Goal: Check status: Check status

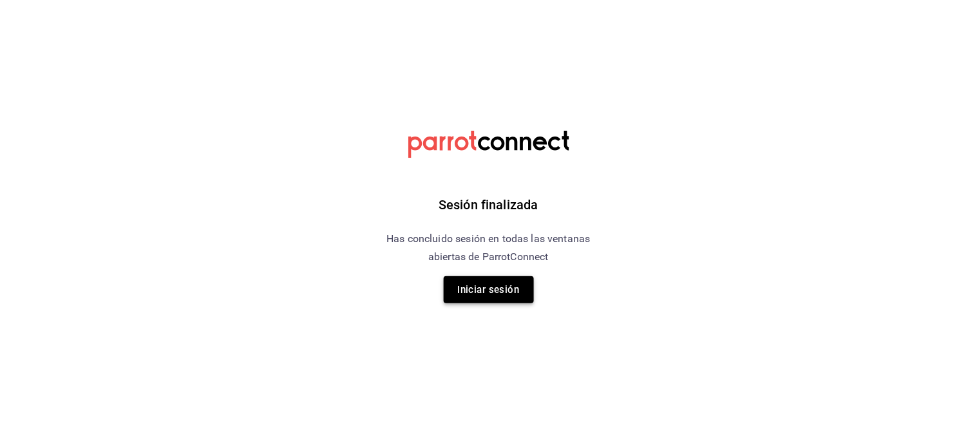
click at [471, 291] on button "Iniciar sesión" at bounding box center [489, 289] width 90 height 27
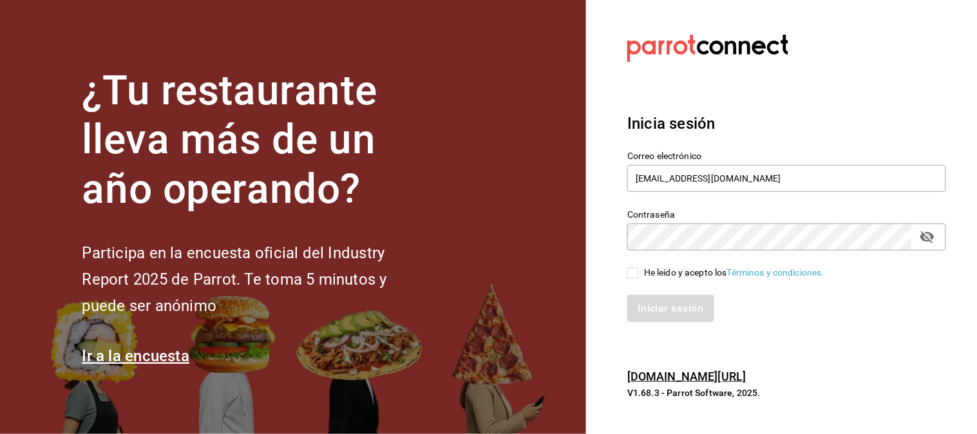
click at [635, 269] on input "He leído y acepto los Términos y condiciones." at bounding box center [634, 273] width 12 height 12
checkbox input "true"
click at [664, 294] on div "Iniciar sesión" at bounding box center [779, 301] width 334 height 43
click at [673, 305] on button "Iniciar sesión" at bounding box center [672, 308] width 88 height 27
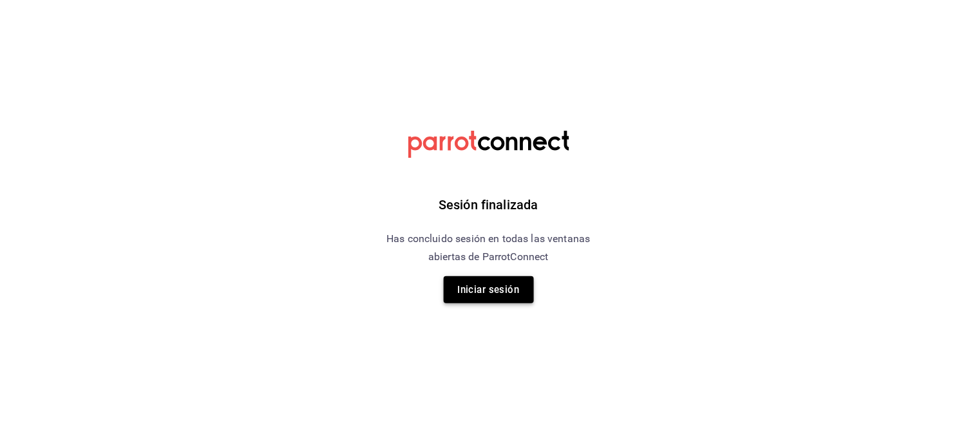
click at [503, 290] on button "Iniciar sesión" at bounding box center [489, 289] width 90 height 27
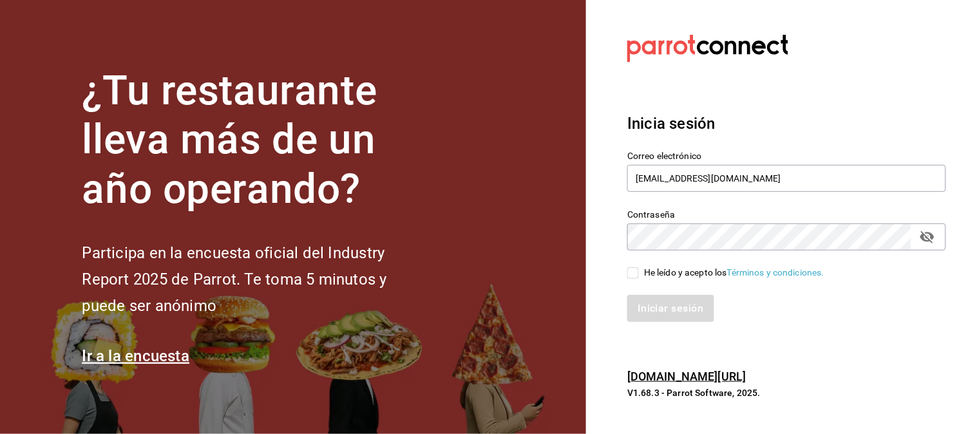
click at [634, 275] on input "He leído y acepto los Términos y condiciones." at bounding box center [634, 273] width 12 height 12
checkbox input "true"
click at [677, 305] on button "Iniciar sesión" at bounding box center [672, 308] width 88 height 27
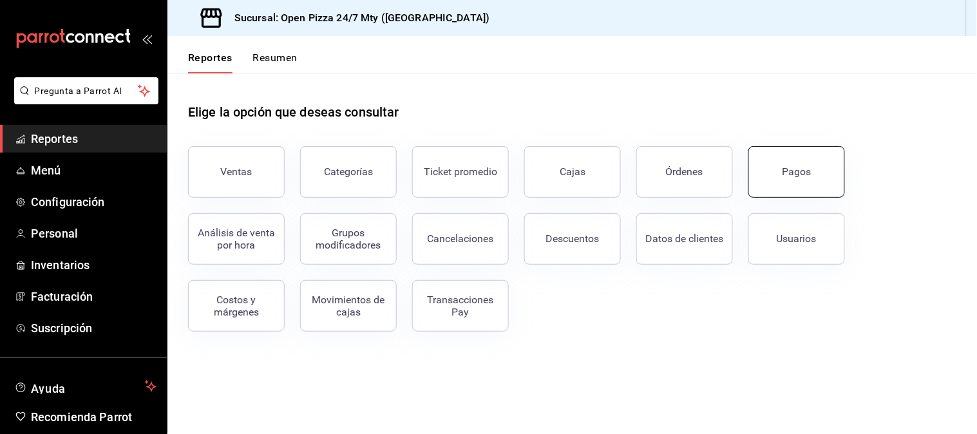
click at [807, 179] on button "Pagos" at bounding box center [797, 172] width 97 height 52
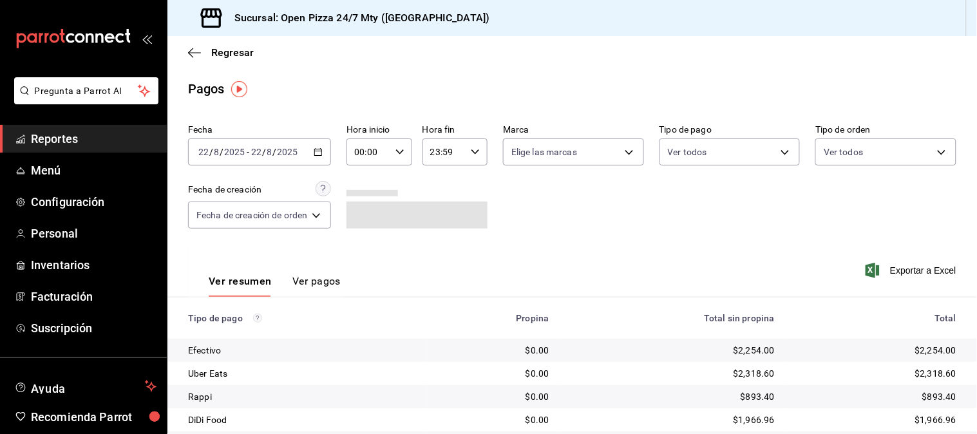
click at [322, 146] on div "[DATE] [DATE] - [DATE] [DATE]" at bounding box center [259, 152] width 143 height 27
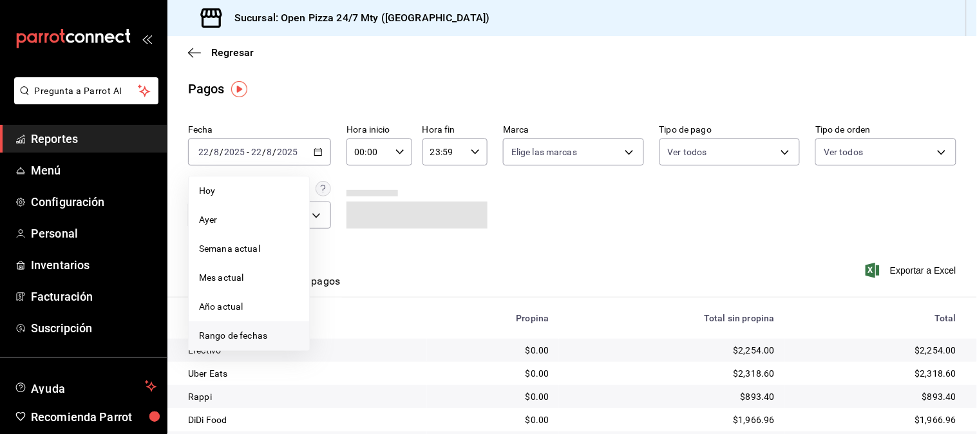
click at [269, 330] on span "Rango de fechas" at bounding box center [249, 336] width 100 height 14
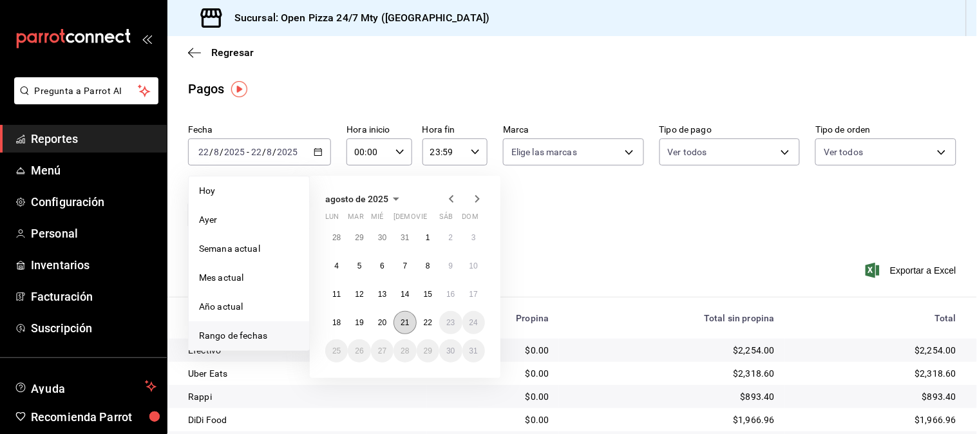
click at [411, 320] on button "21" at bounding box center [405, 322] width 23 height 23
click at [428, 320] on abbr "22" at bounding box center [428, 322] width 8 height 9
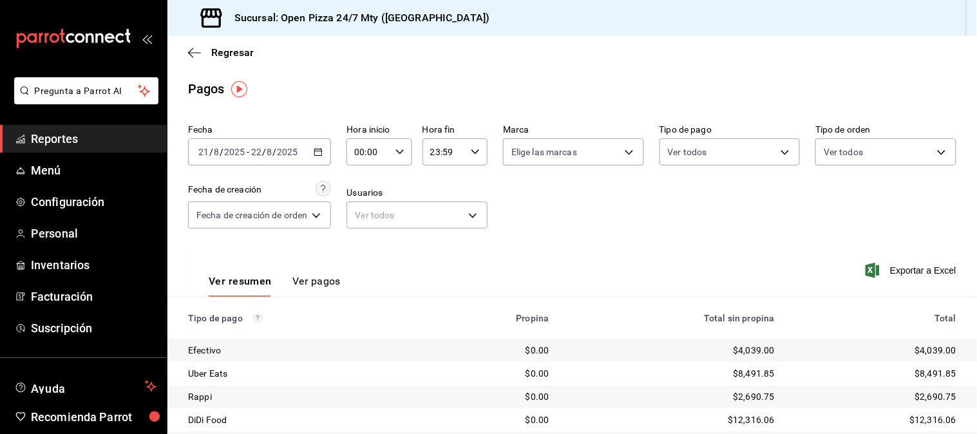
click at [610, 264] on div "Ver resumen Ver pagos Exportar a Excel" at bounding box center [573, 278] width 810 height 68
click at [366, 156] on input "00:00" at bounding box center [368, 152] width 43 height 26
click at [372, 233] on button "11" at bounding box center [364, 240] width 27 height 26
type input "11:00"
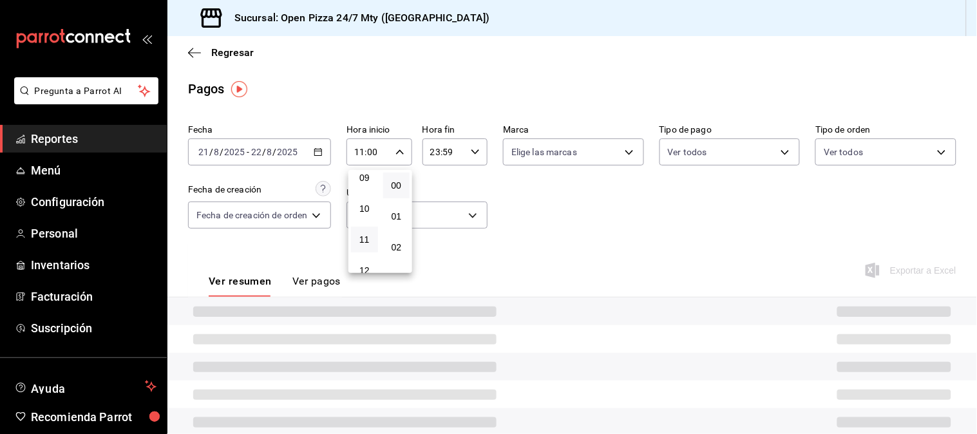
click at [585, 238] on div at bounding box center [488, 217] width 977 height 434
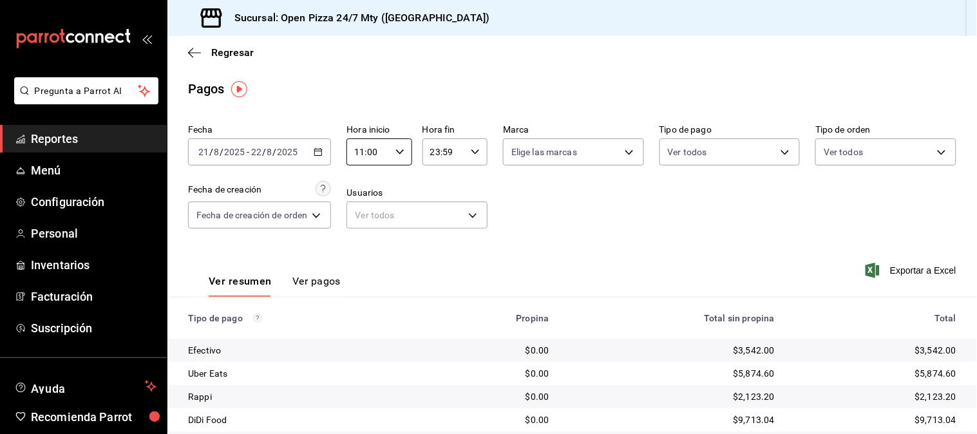
click at [585, 238] on div "00 01 02 03 04 05 06 07 08 09 10 11 12 13 14 15 16 17 18 19 20 21 22 23 00 01 0…" at bounding box center [488, 219] width 977 height 430
click at [446, 156] on input "23:59" at bounding box center [444, 152] width 43 height 26
click at [439, 193] on span "05" at bounding box center [439, 197] width 12 height 10
type input "05:59"
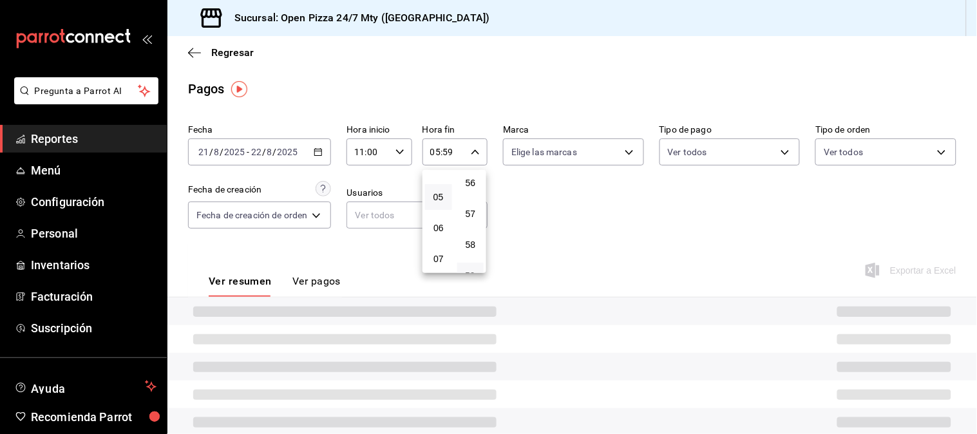
click at [604, 232] on div at bounding box center [488, 217] width 977 height 434
click at [604, 232] on div "00 01 02 03 04 05 06 07 08 09 10 11 12 13 14 15 16 17 18 19 20 21 22 23 00 01 0…" at bounding box center [488, 219] width 977 height 430
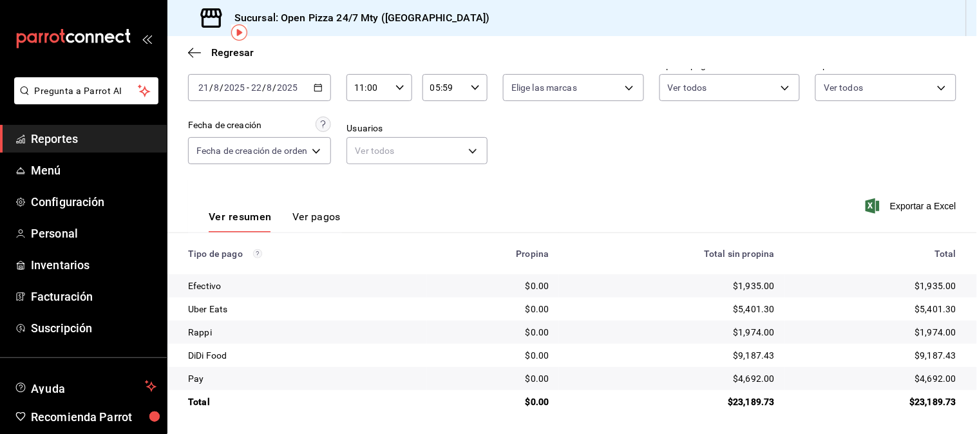
scroll to position [65, 0]
click at [701, 171] on div "Fecha 2025-08-21 21 / 8 / 2025 - 2025-08-22 22 / 8 / 2025 Hora inicio 11:00 Hor…" at bounding box center [572, 117] width 769 height 125
click at [597, 127] on div "Fecha 2025-08-21 21 / 8 / 2025 - 2025-08-22 22 / 8 / 2025 Hora inicio 11:00 Hor…" at bounding box center [572, 117] width 769 height 125
click at [325, 84] on div "2025-08-21 21 / 8 / 2025 - 2025-08-22 22 / 8 / 2025" at bounding box center [259, 87] width 143 height 27
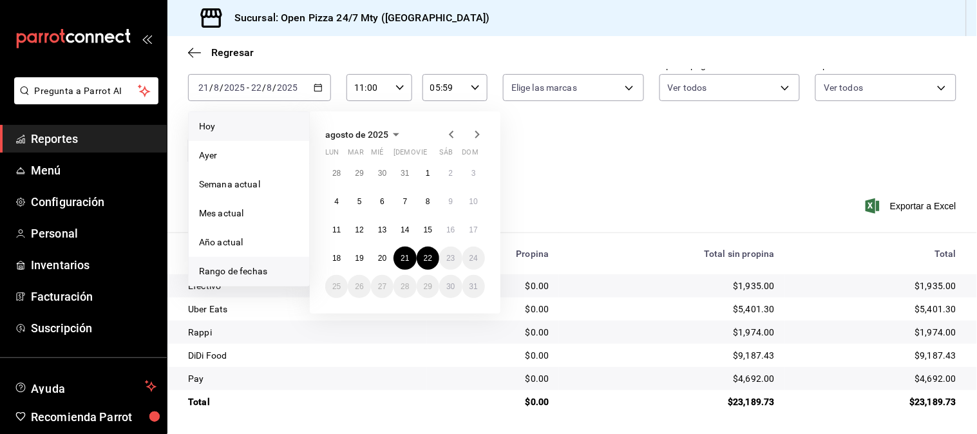
click at [258, 127] on span "Hoy" at bounding box center [249, 127] width 100 height 14
type input "00:00"
type input "23:59"
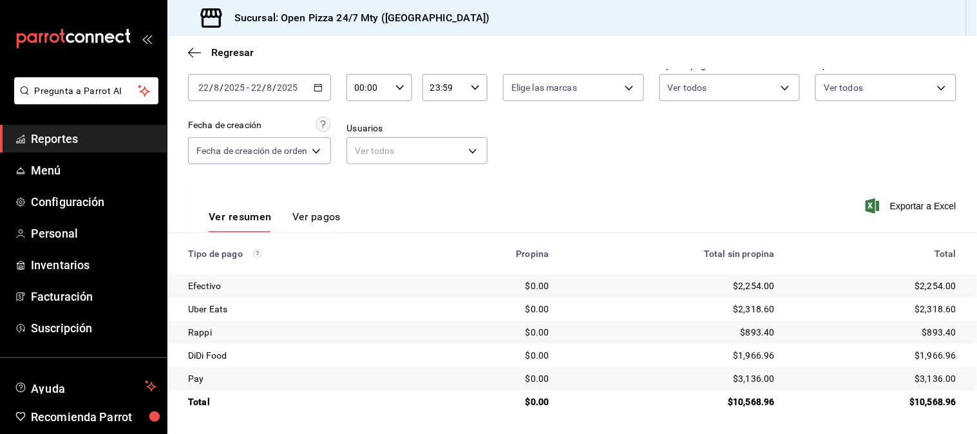
click at [604, 202] on div "Ver resumen Ver pagos Exportar a Excel" at bounding box center [573, 214] width 810 height 68
click at [401, 91] on icon "button" at bounding box center [400, 87] width 9 height 9
click at [369, 162] on button "11" at bounding box center [364, 175] width 27 height 26
type input "11:00"
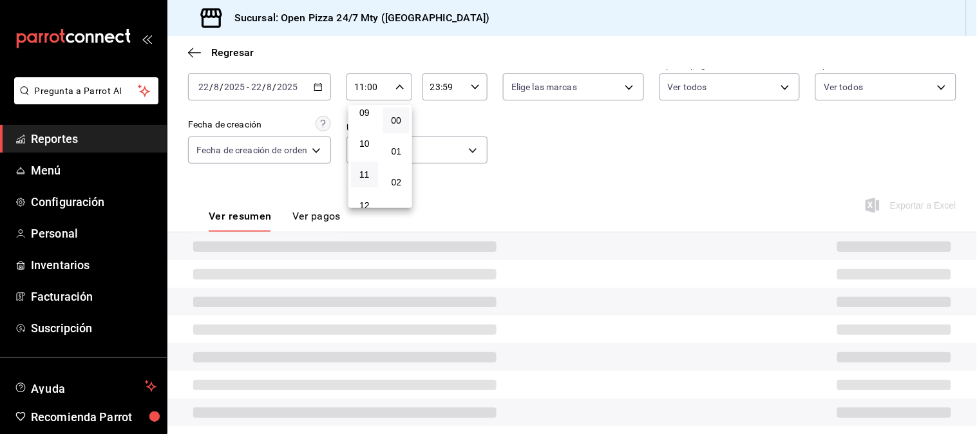
click at [571, 162] on div at bounding box center [488, 217] width 977 height 434
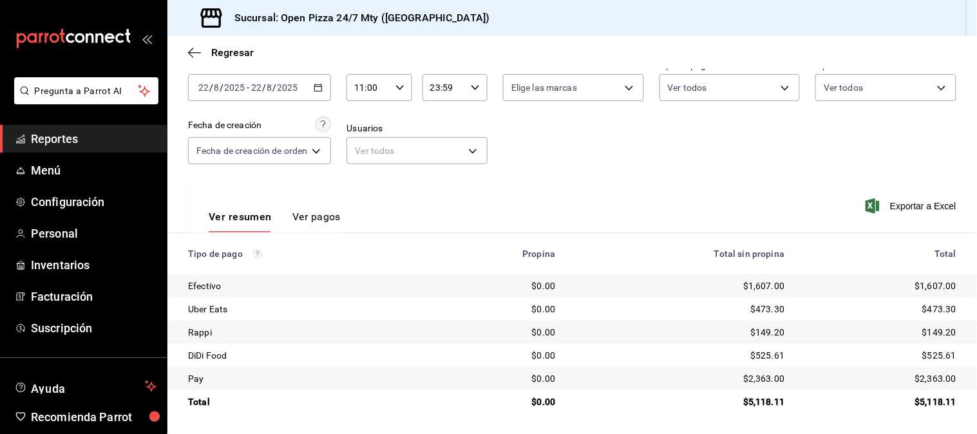
click at [571, 162] on div at bounding box center [488, 217] width 977 height 434
click at [571, 162] on div "Fecha 2025-08-22 22 / 8 / 2025 - 2025-08-22 22 / 8 / 2025 Hora inicio 11:00 Hor…" at bounding box center [572, 117] width 769 height 125
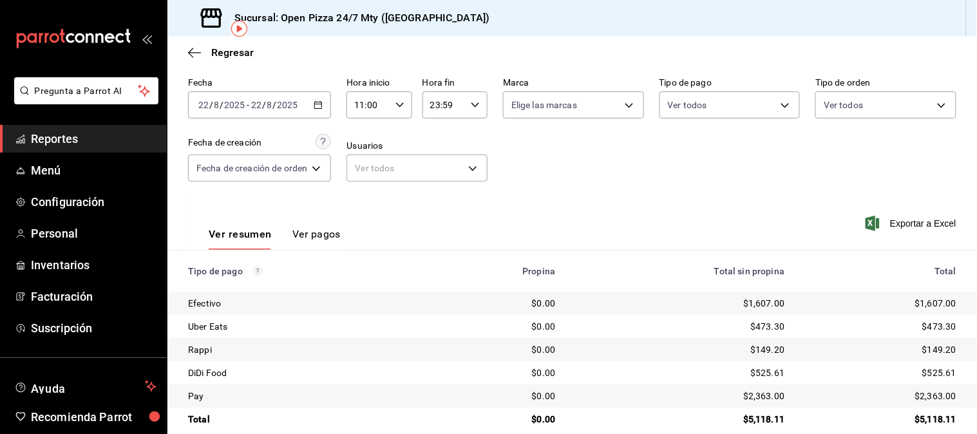
scroll to position [65, 0]
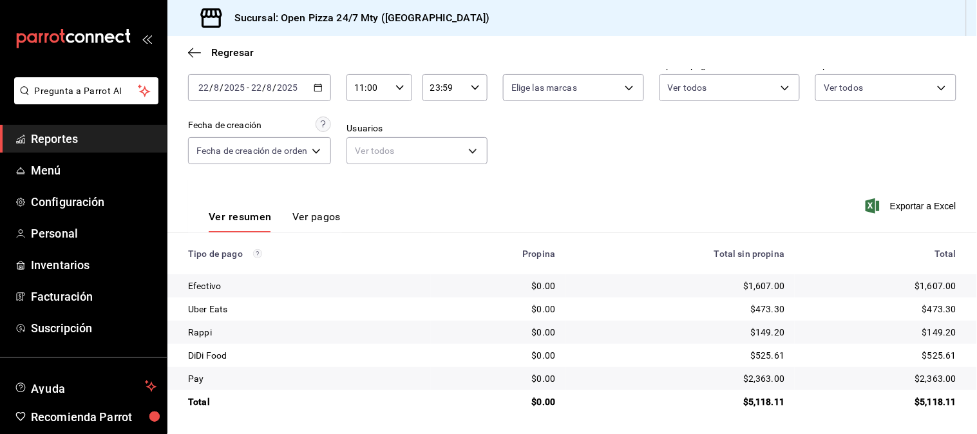
click at [621, 175] on div "Fecha 2025-08-22 22 / 8 / 2025 - 2025-08-22 22 / 8 / 2025 Hora inicio 11:00 Hor…" at bounding box center [572, 117] width 769 height 125
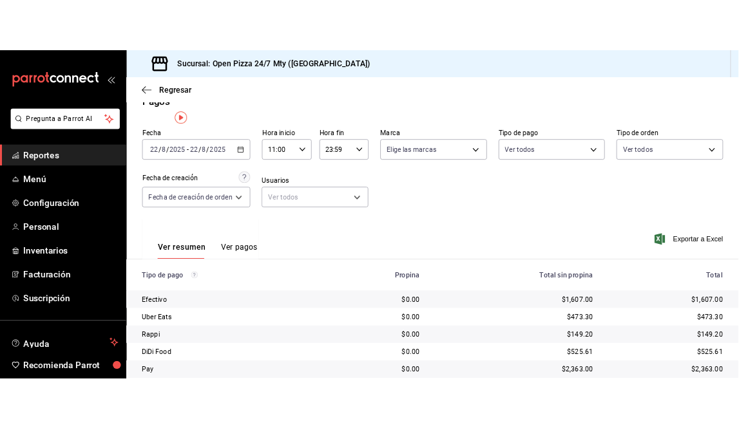
scroll to position [0, 0]
